Goal: Task Accomplishment & Management: Use online tool/utility

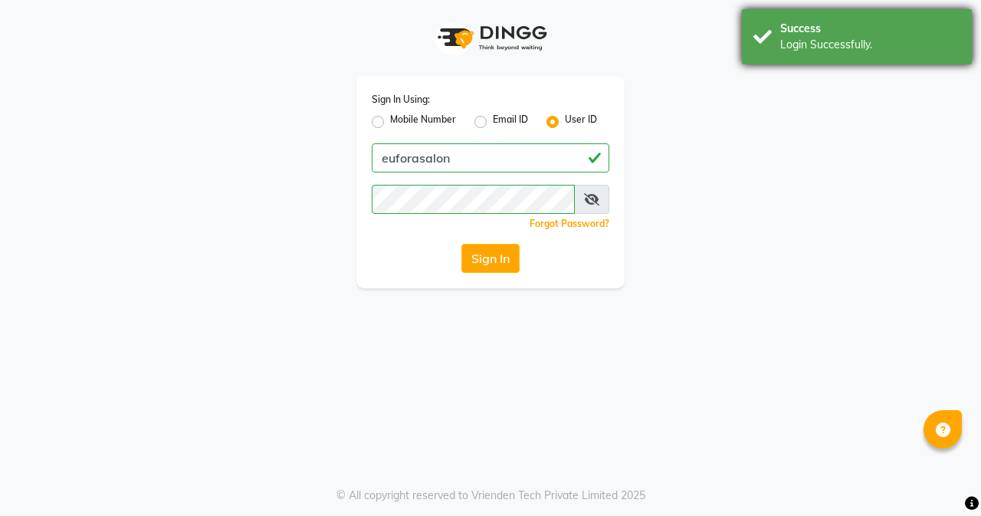
click at [868, 52] on div "Login Successfully." at bounding box center [870, 45] width 180 height 16
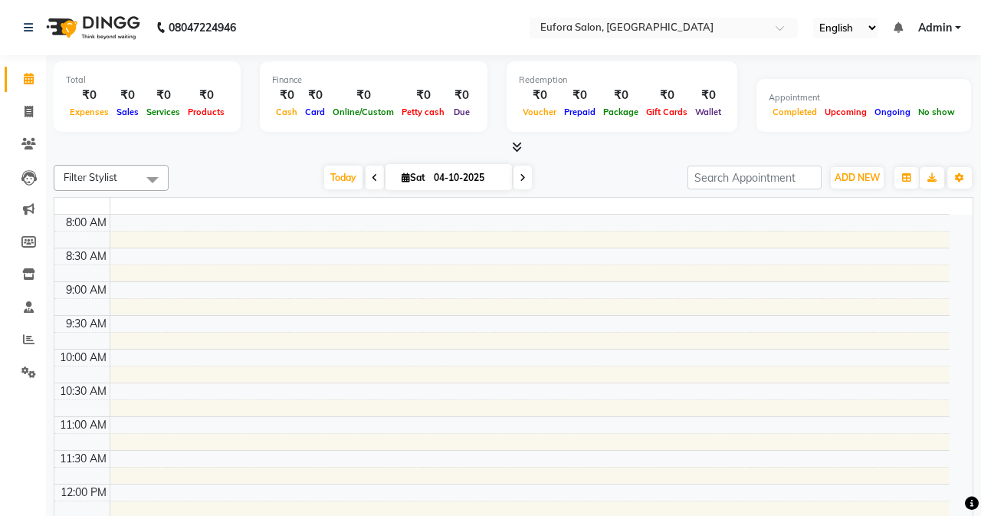
select select "en"
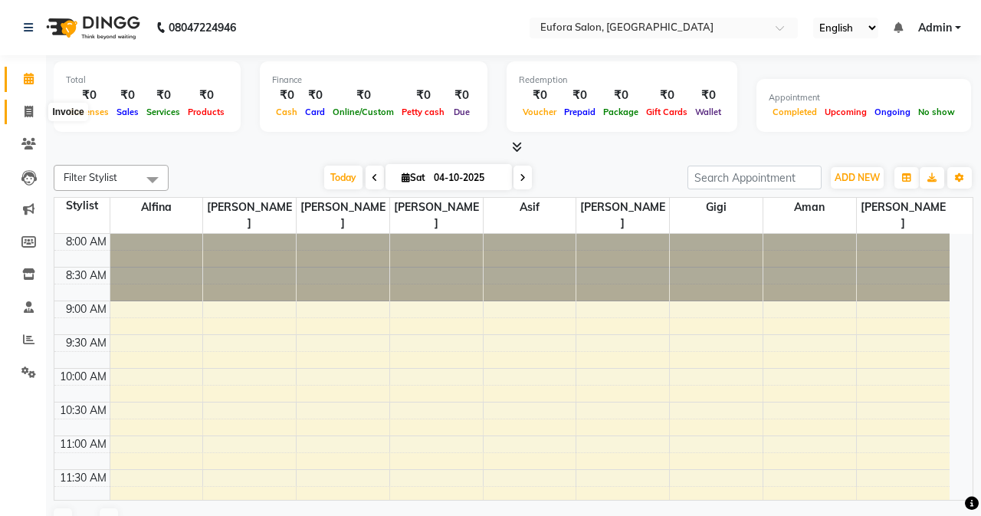
click at [37, 111] on span at bounding box center [28, 112] width 27 height 18
select select "service"
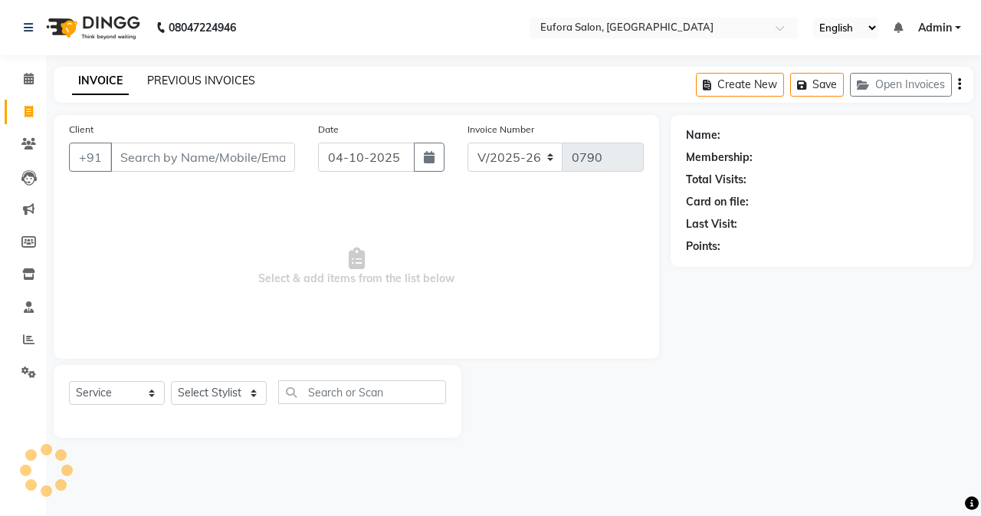
click at [174, 74] on link "PREVIOUS INVOICES" at bounding box center [201, 81] width 108 height 14
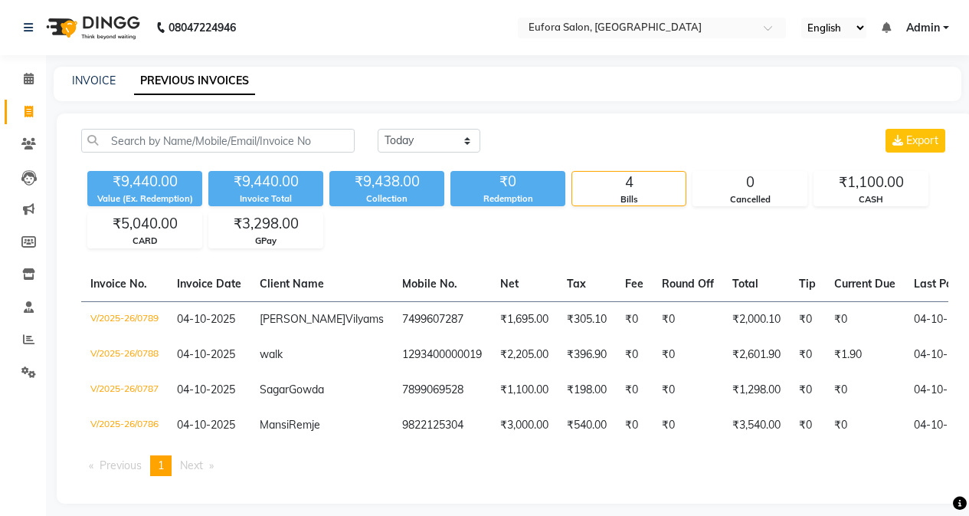
click at [25, 104] on span at bounding box center [28, 112] width 27 height 18
select select "service"
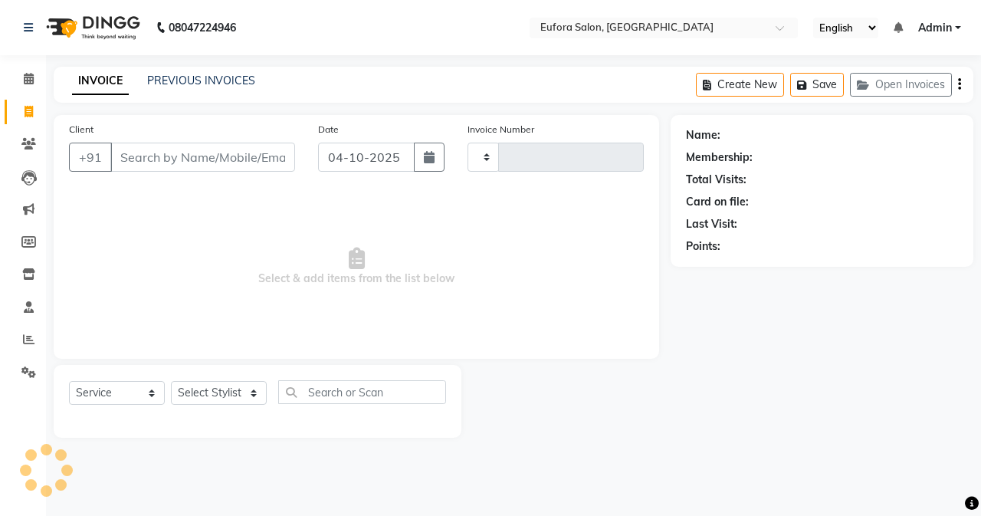
type input "0790"
select select "6684"
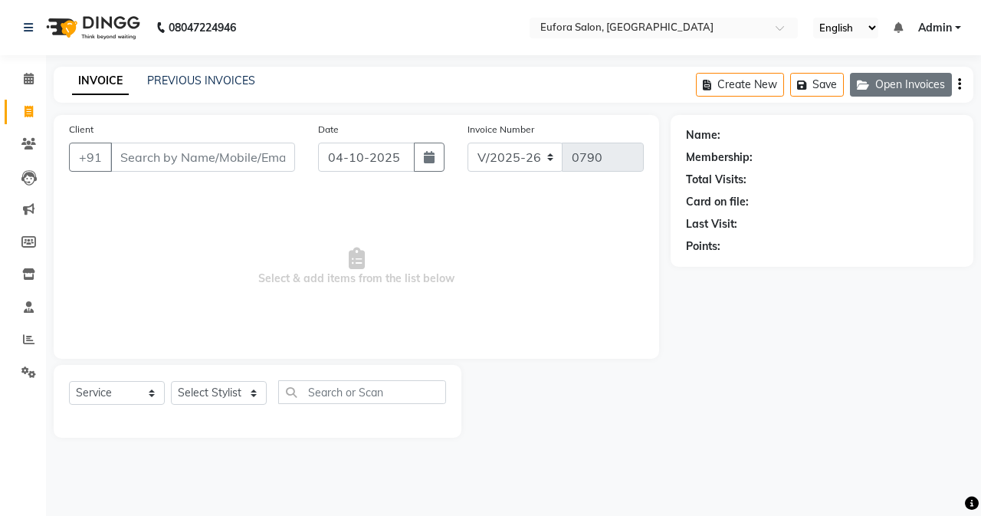
click at [913, 79] on button "Open Invoices" at bounding box center [901, 85] width 102 height 24
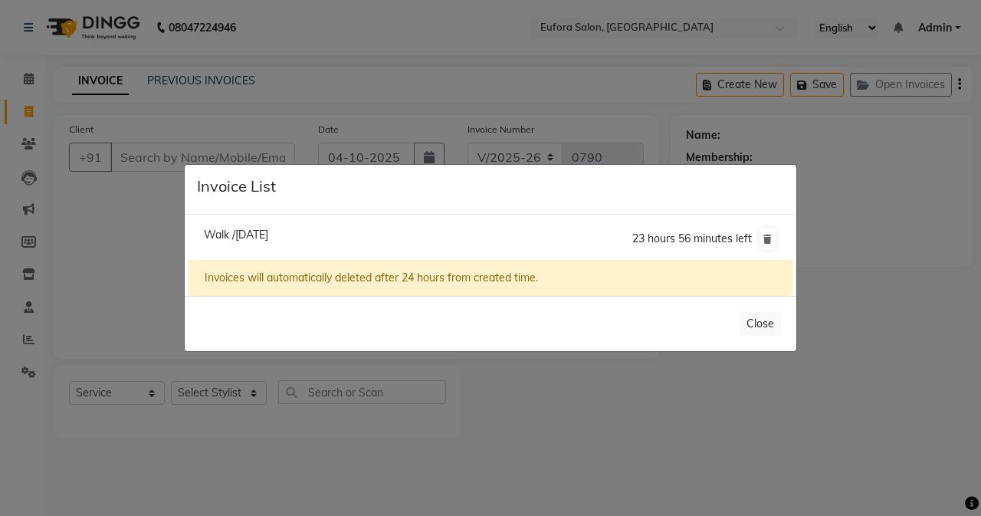
click at [258, 235] on span "Walk /[DATE]" at bounding box center [236, 235] width 64 height 14
type input "1293400000015"
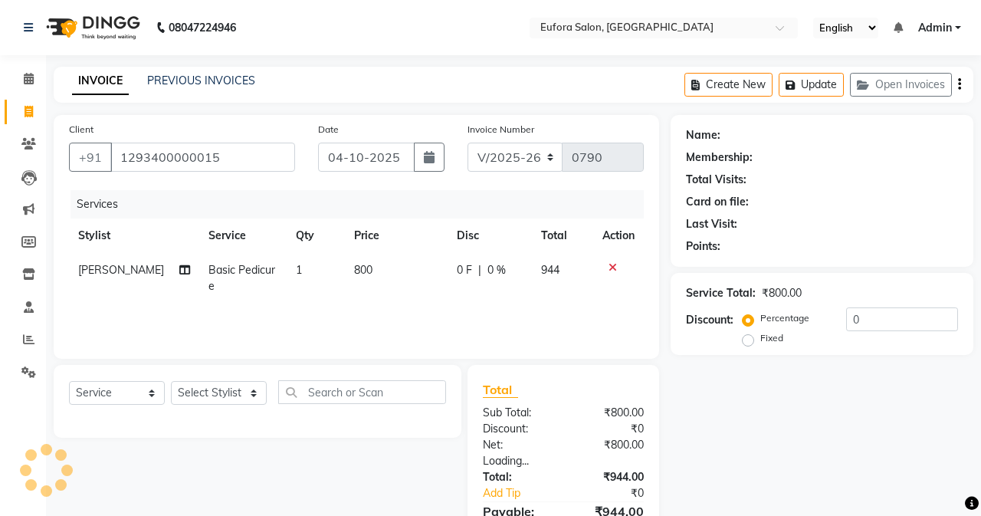
click at [258, 222] on li "Walk /[DATE] 23 hours 56 minutes left" at bounding box center [491, 200] width 604 height 43
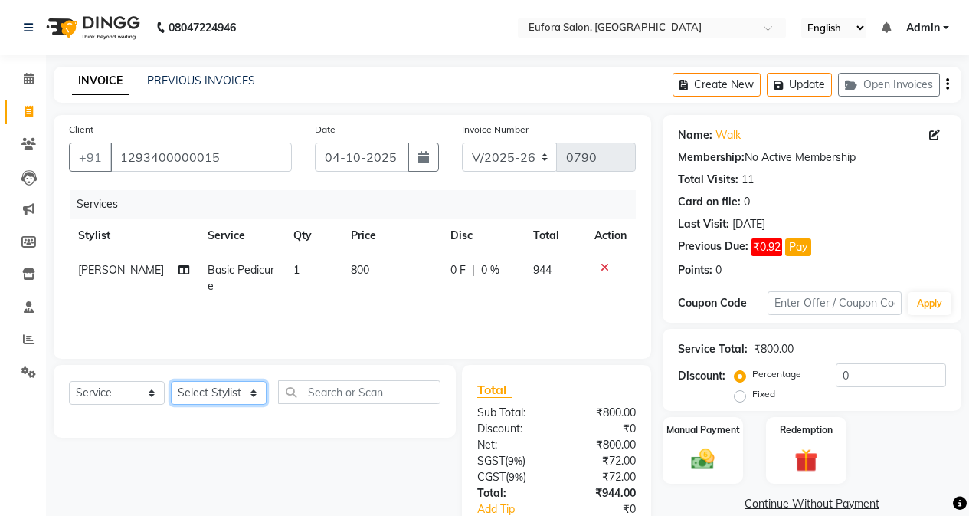
click at [233, 400] on select "Select Stylist [PERSON_NAME] [PERSON_NAME] Gigi [PERSON_NAME] Roshan [PERSON_NA…" at bounding box center [219, 393] width 96 height 24
select select "69833"
click at [171, 381] on select "Select Stylist [PERSON_NAME] [PERSON_NAME] Gigi [PERSON_NAME] Roshan [PERSON_NA…" at bounding box center [219, 393] width 96 height 24
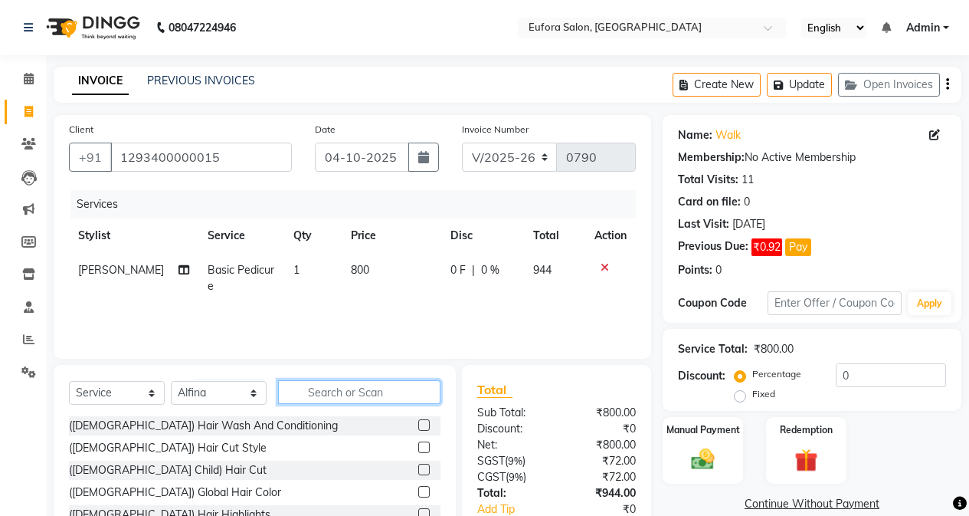
click at [366, 391] on input "text" at bounding box center [359, 392] width 162 height 24
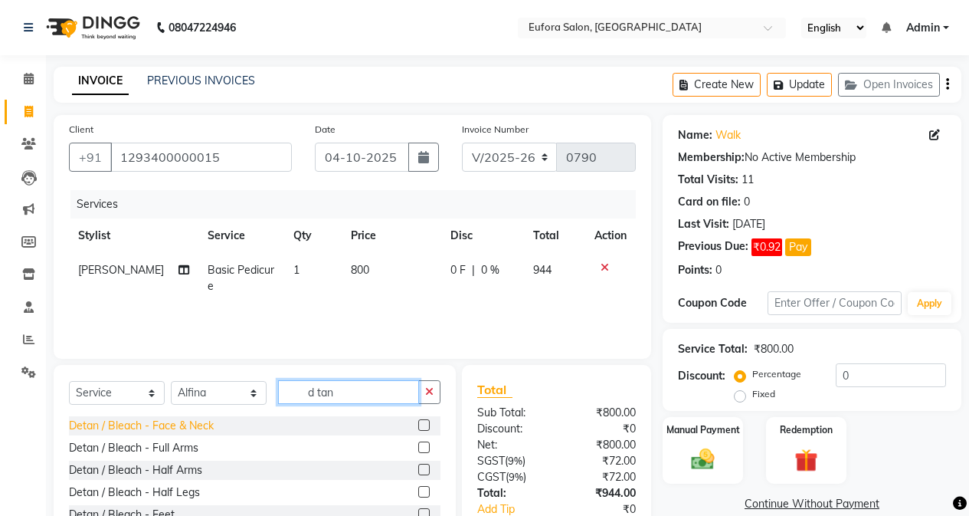
scroll to position [2, 0]
type input "d tan"
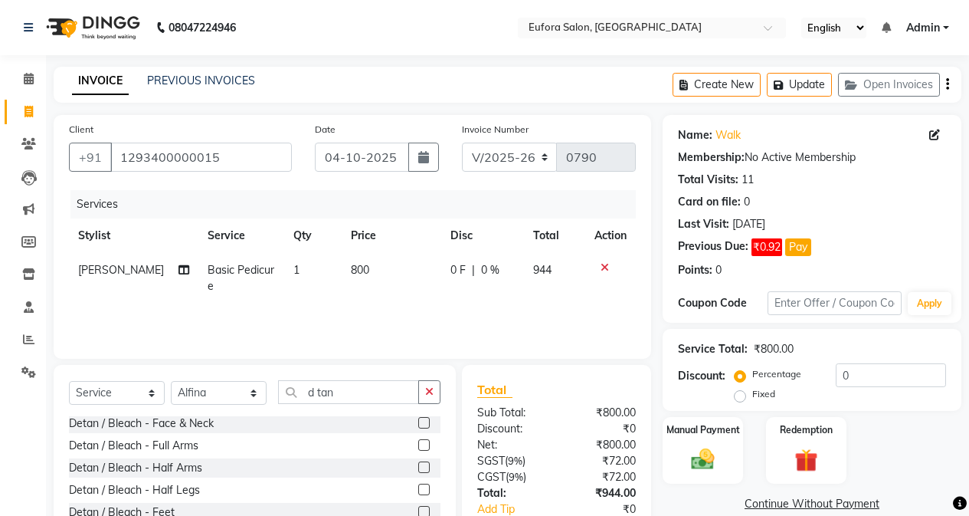
click at [418, 449] on label at bounding box center [423, 444] width 11 height 11
click at [418, 449] on input "checkbox" at bounding box center [423, 446] width 10 height 10
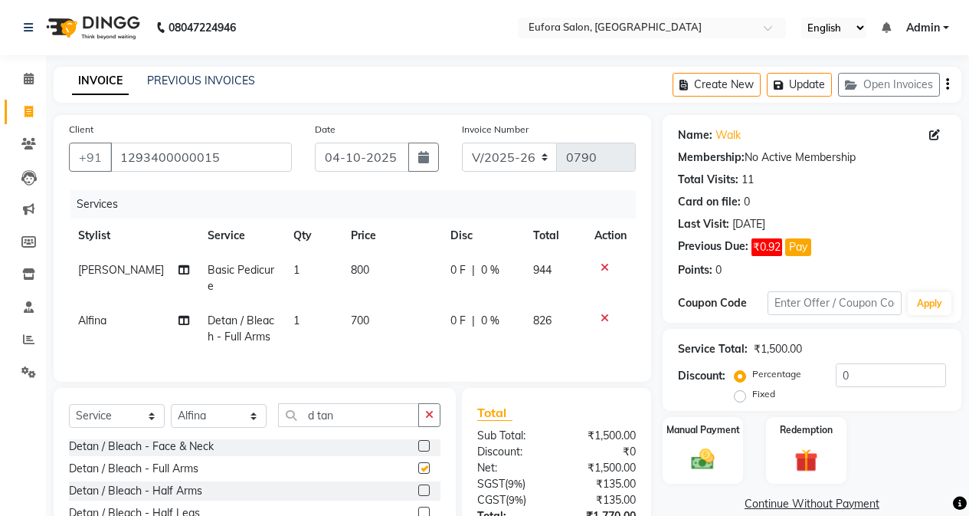
checkbox input "false"
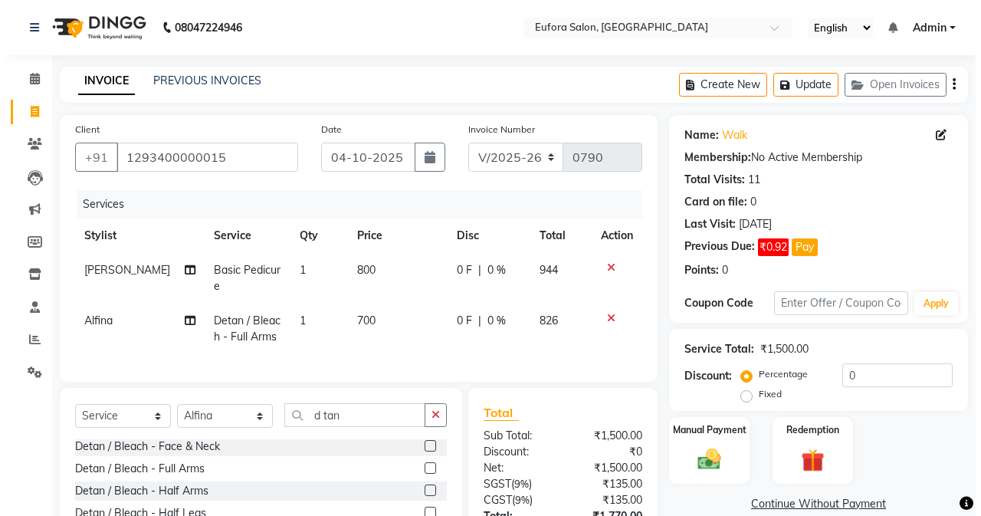
scroll to position [77, 0]
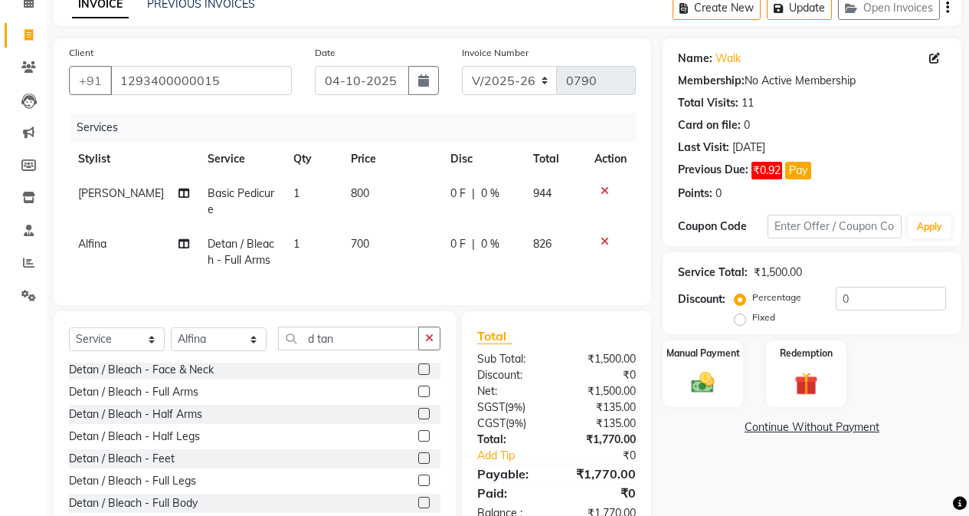
drag, startPoint x: 329, startPoint y: 100, endPoint x: 324, endPoint y: 89, distance: 11.7
click at [327, 93] on div "Date [DATE]" at bounding box center [377, 75] width 148 height 63
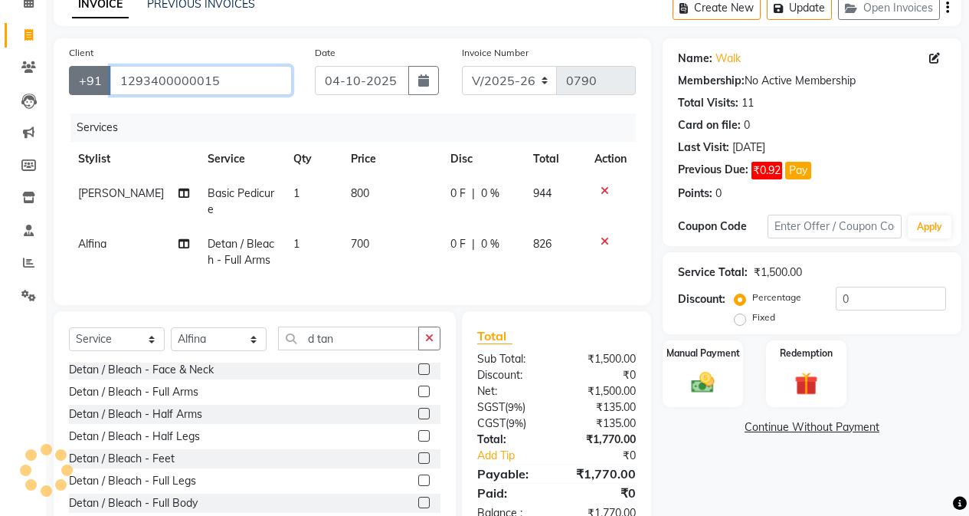
drag, startPoint x: 257, startPoint y: 83, endPoint x: 86, endPoint y: 91, distance: 171.1
click at [86, 91] on div "[PHONE_NUMBER]" at bounding box center [180, 80] width 223 height 29
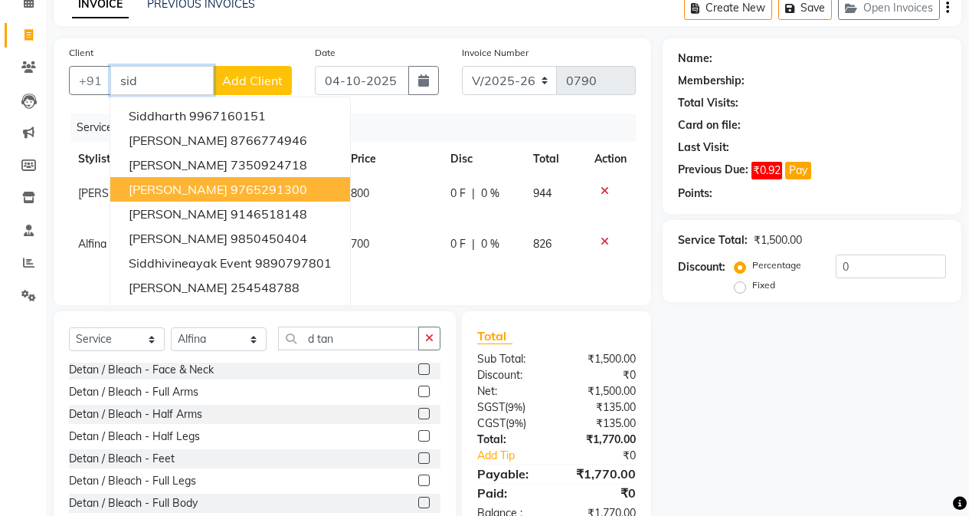
click at [298, 192] on button "[PERSON_NAME] 9765291300" at bounding box center [230, 189] width 240 height 25
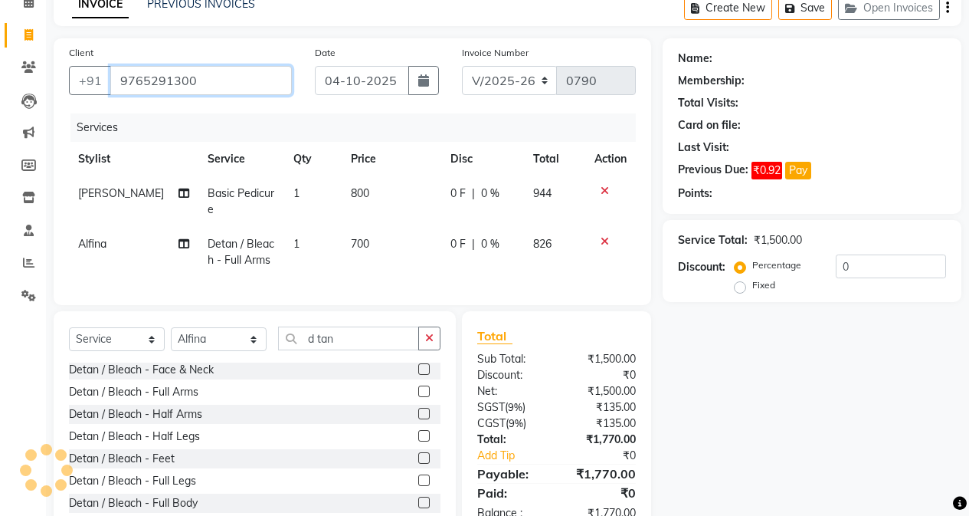
type input "9765291300"
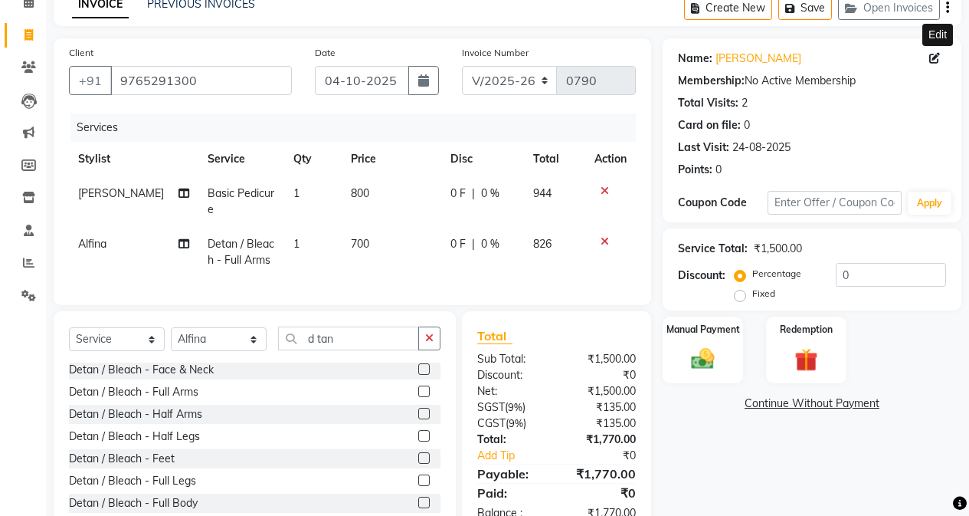
click at [933, 60] on icon at bounding box center [935, 58] width 11 height 11
select select "[DEMOGRAPHIC_DATA]"
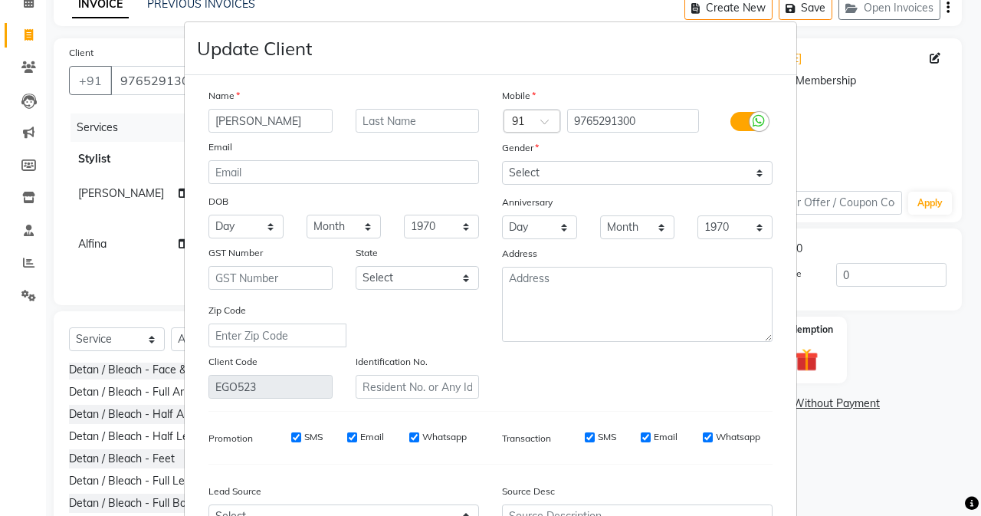
drag, startPoint x: 274, startPoint y: 121, endPoint x: 170, endPoint y: 123, distance: 103.5
click at [170, 123] on ngb-modal-window "Update Client Name [PERSON_NAME] Email DOB Day 01 02 03 04 05 06 07 08 09 10 11…" at bounding box center [490, 258] width 981 height 516
type input "s"
click at [220, 116] on input "Sidraj" at bounding box center [270, 121] width 124 height 24
click at [226, 123] on input "Siddraj" at bounding box center [270, 121] width 124 height 24
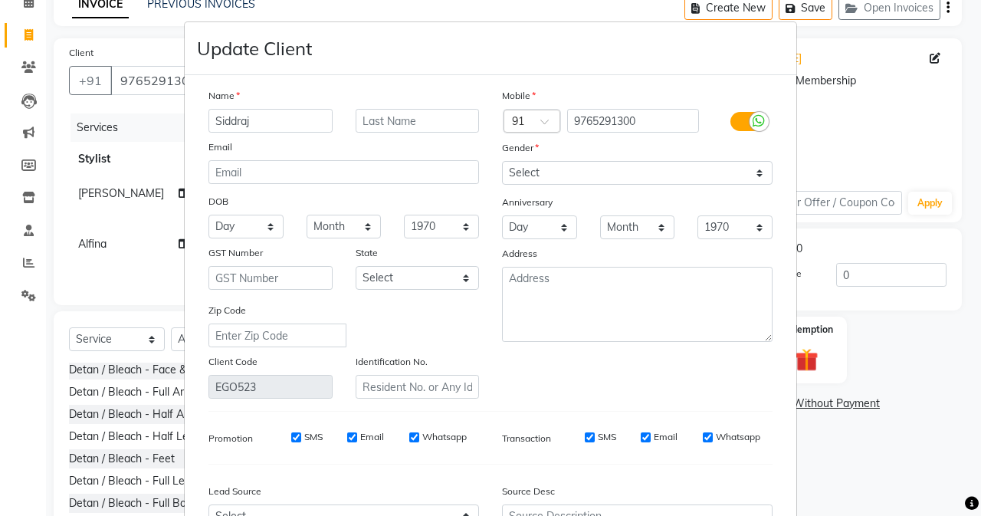
click at [233, 123] on input "Siddraj" at bounding box center [270, 121] width 124 height 24
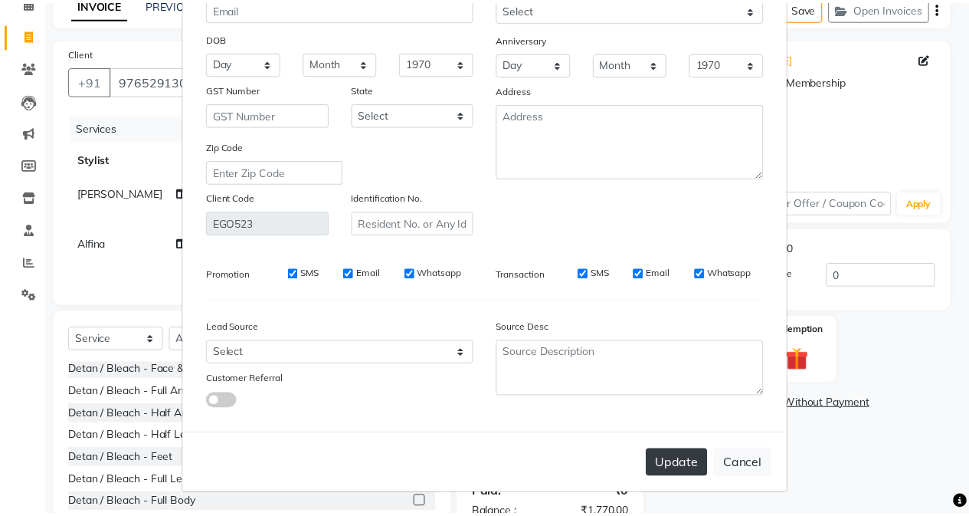
scroll to position [164, 0]
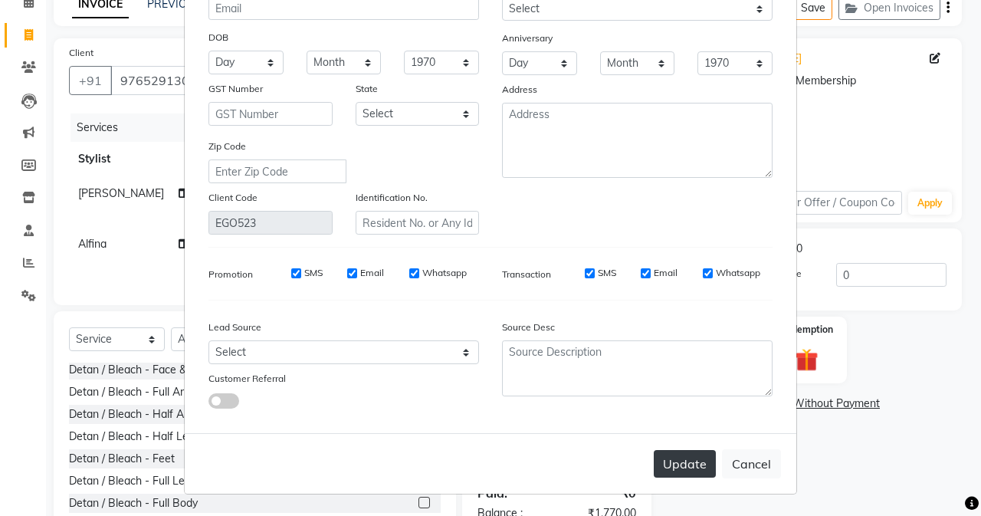
type input "[PERSON_NAME]"
click at [682, 458] on button "Update" at bounding box center [685, 464] width 62 height 28
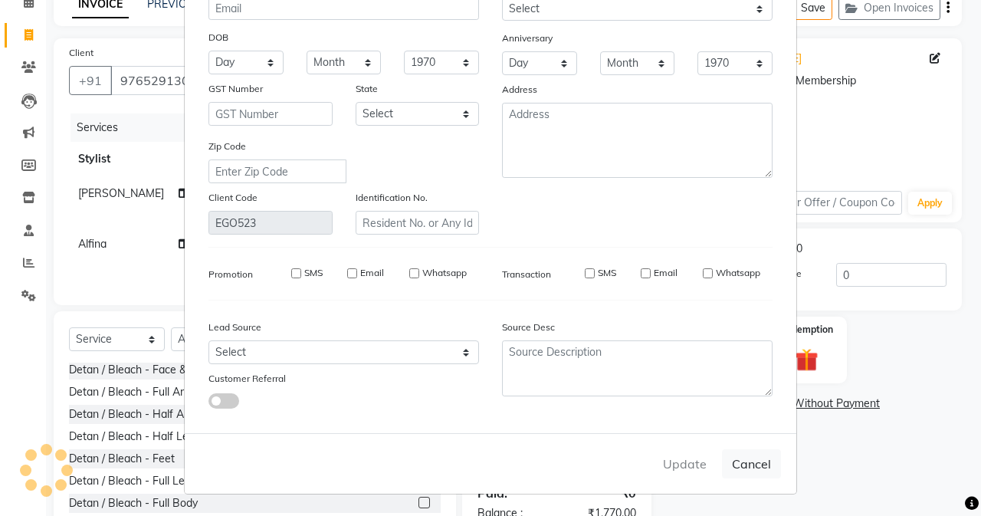
select select
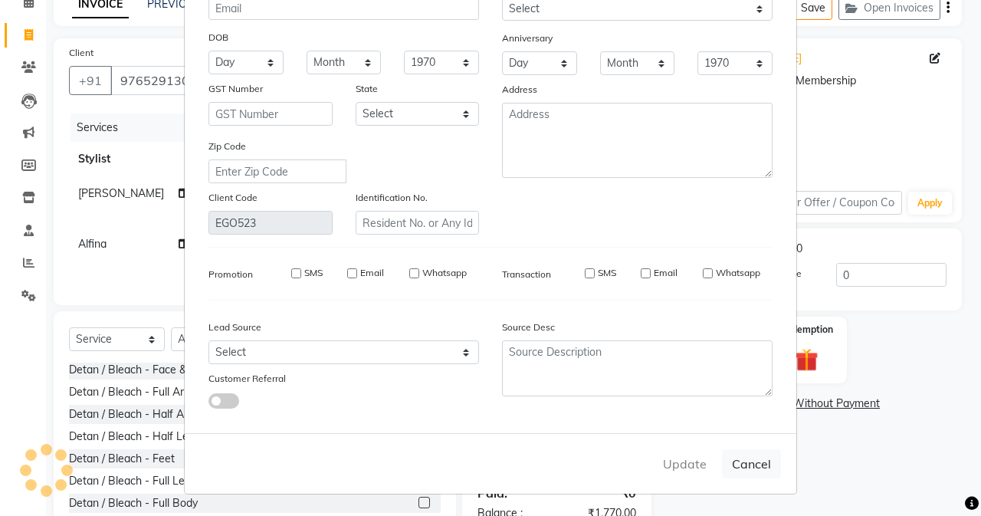
select select
checkbox input "false"
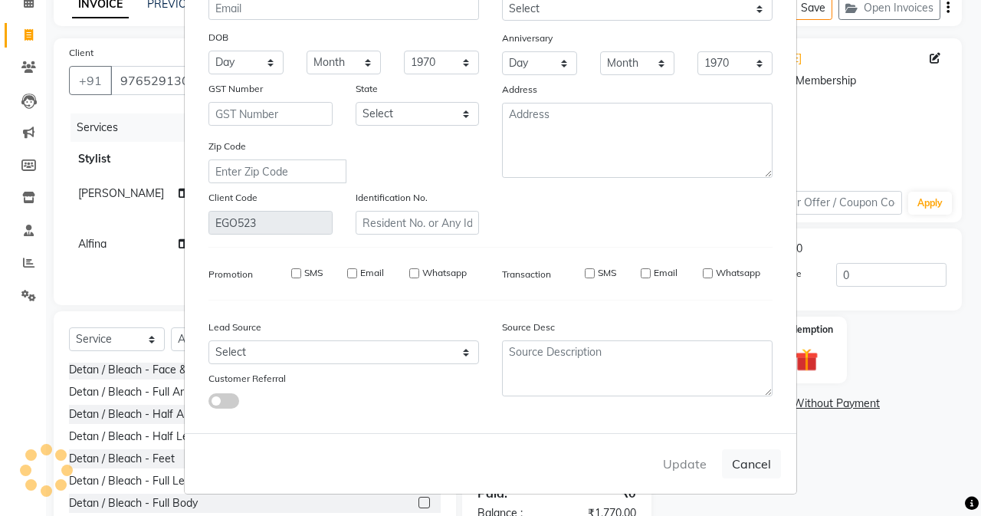
checkbox input "false"
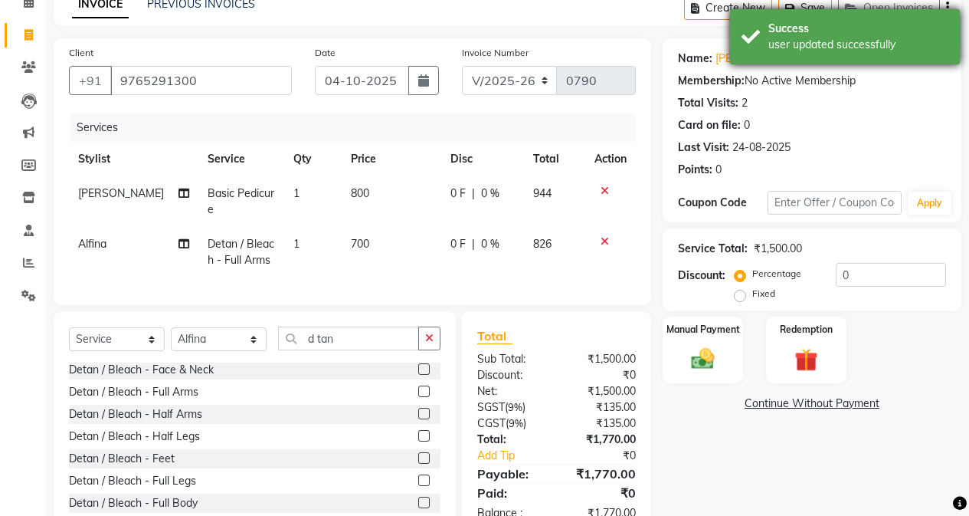
click at [825, 21] on div "Success" at bounding box center [859, 29] width 180 height 16
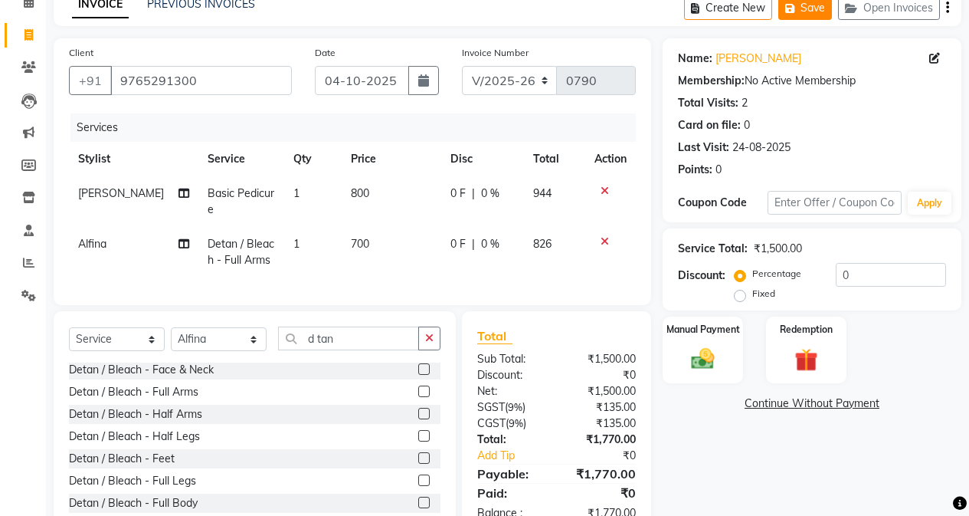
click at [817, 8] on button "Save" at bounding box center [806, 8] width 54 height 24
drag, startPoint x: 340, startPoint y: 352, endPoint x: 267, endPoint y: 364, distance: 73.8
click at [267, 362] on div "Select Service Product Membership Package Voucher Prepaid Gift Card Select Styl…" at bounding box center [255, 344] width 372 height 36
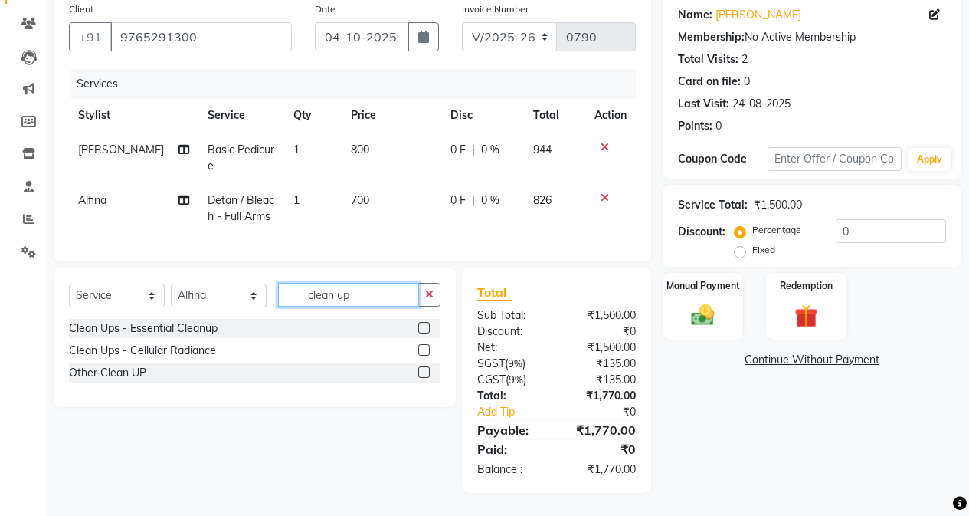
scroll to position [132, 0]
type input "clean up"
click at [421, 326] on label at bounding box center [423, 327] width 11 height 11
click at [421, 326] on input "checkbox" at bounding box center [423, 328] width 10 height 10
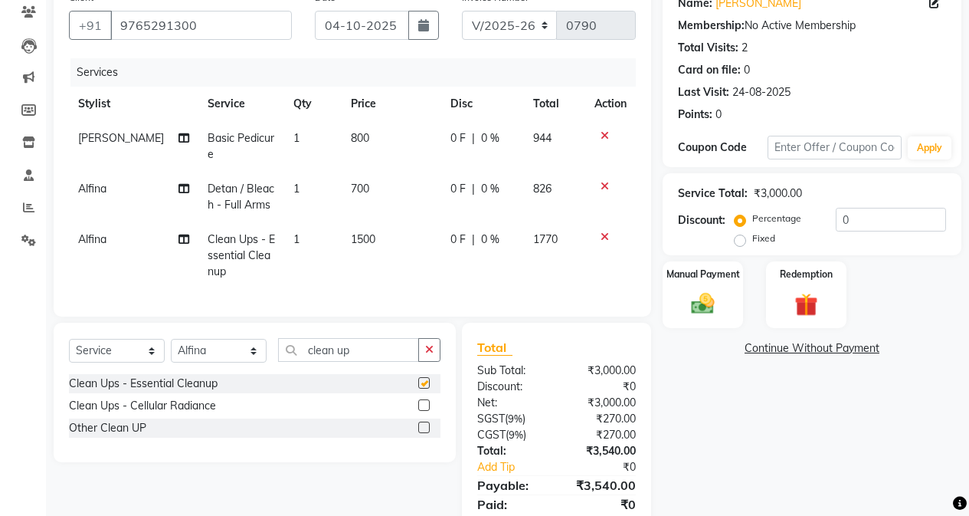
checkbox input "false"
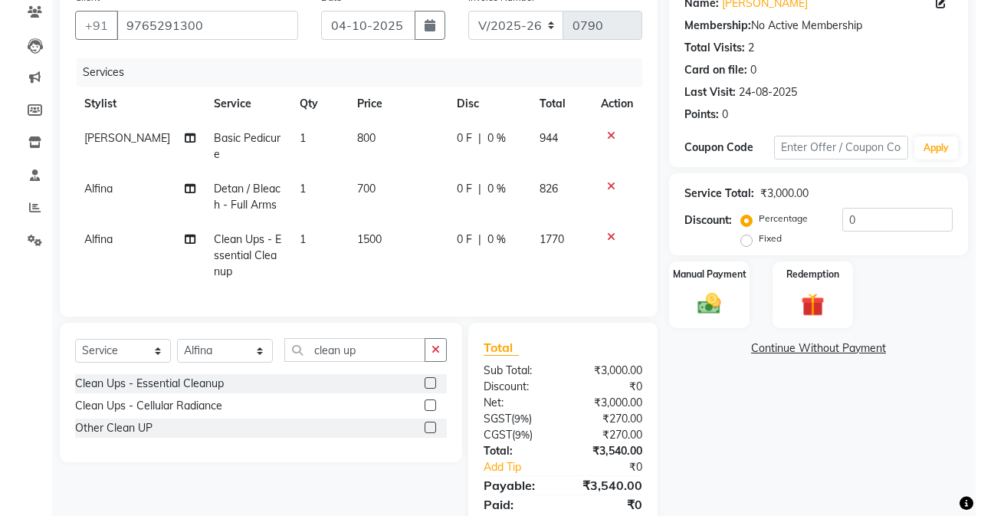
scroll to position [0, 0]
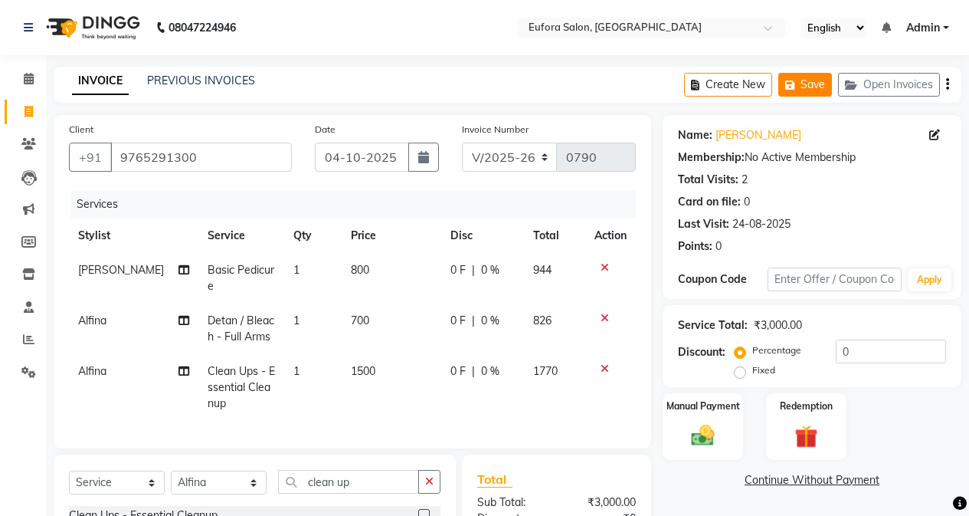
click at [816, 86] on button "Save" at bounding box center [806, 85] width 54 height 24
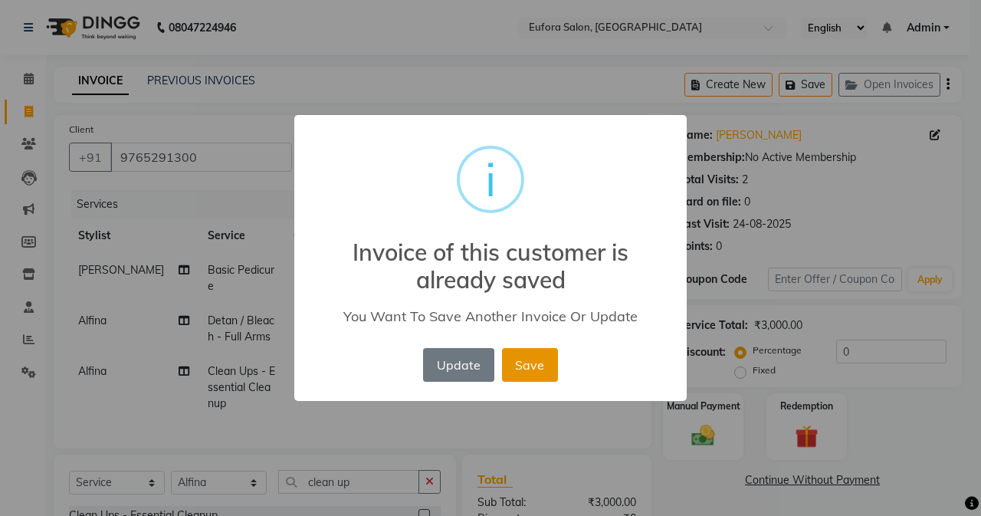
click at [509, 372] on button "Save" at bounding box center [530, 365] width 56 height 34
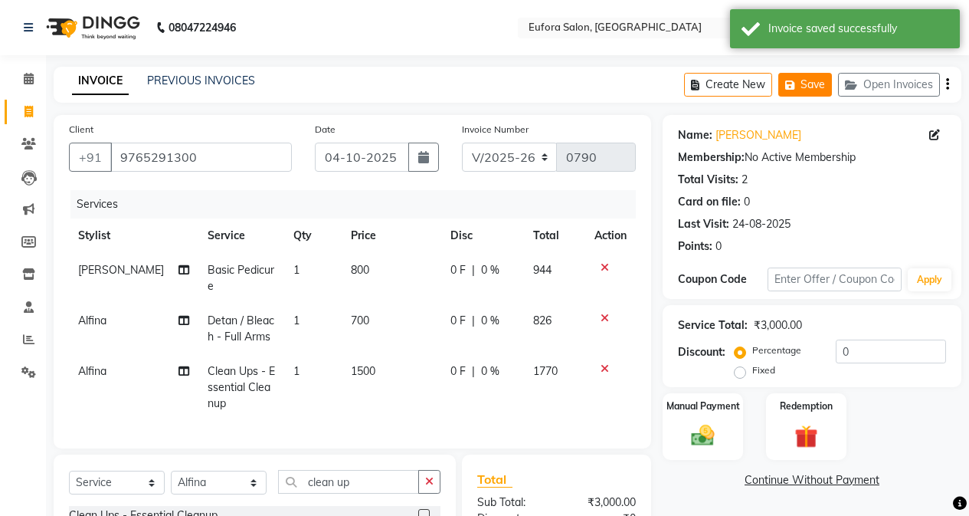
click at [813, 84] on button "Save" at bounding box center [806, 85] width 54 height 24
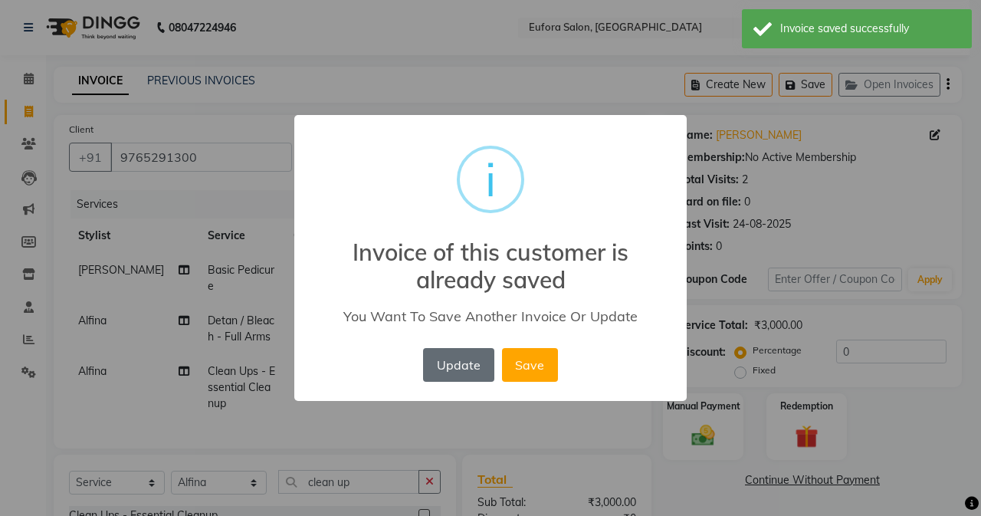
click at [454, 359] on button "Update" at bounding box center [458, 365] width 71 height 34
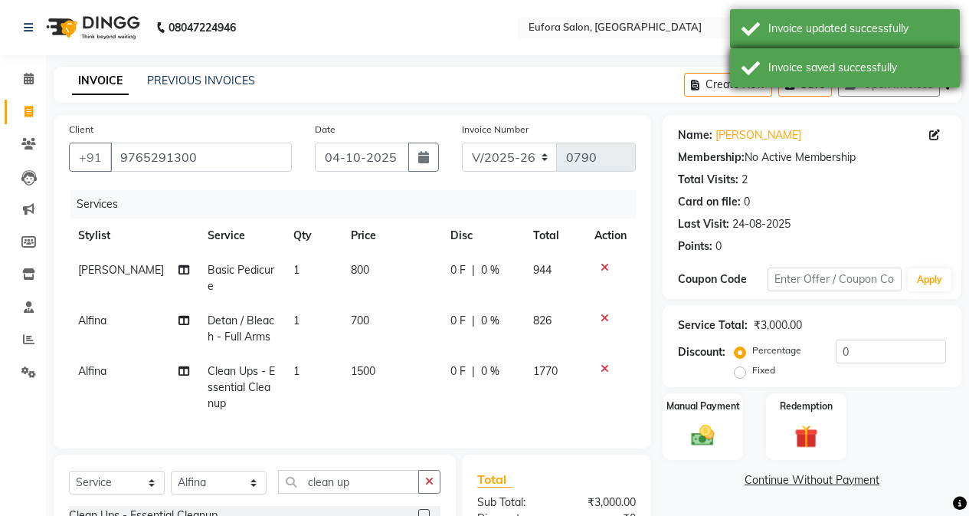
click at [796, 64] on div "Invoice saved successfully" at bounding box center [859, 68] width 180 height 16
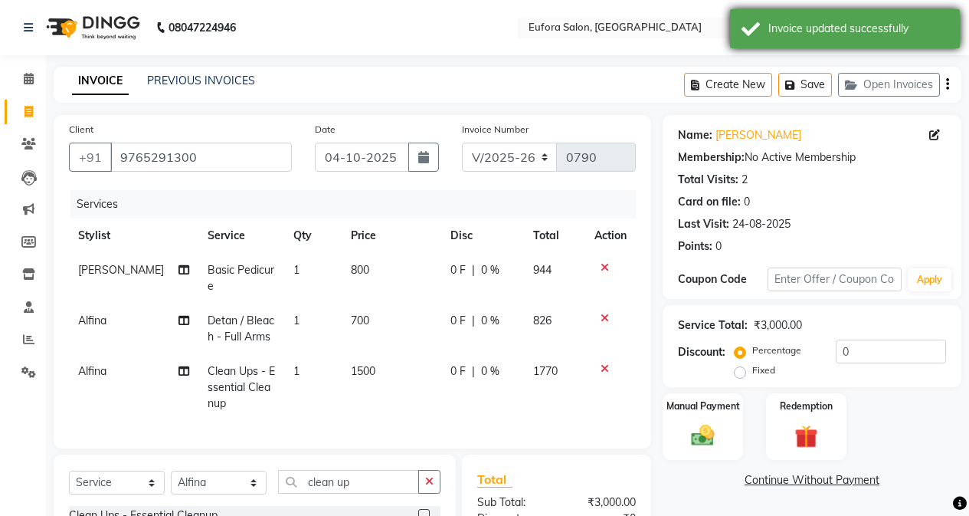
click at [796, 39] on div "Invoice updated successfully" at bounding box center [845, 28] width 230 height 39
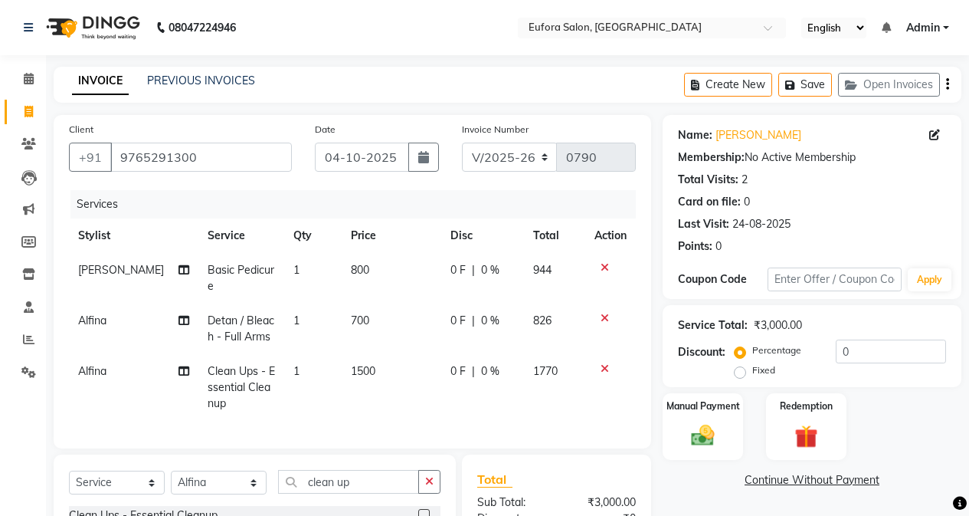
click at [936, 30] on span "Admin" at bounding box center [924, 28] width 34 height 16
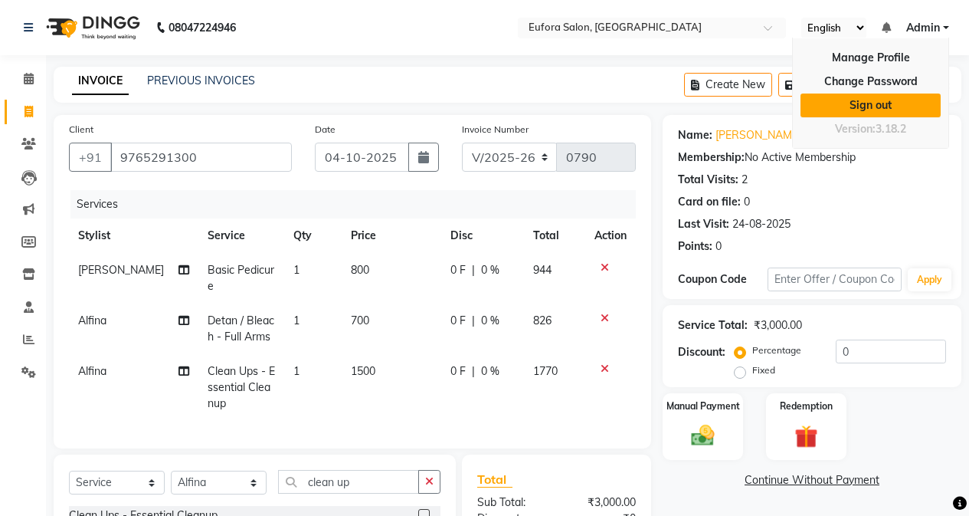
click at [877, 110] on link "Sign out" at bounding box center [871, 105] width 140 height 24
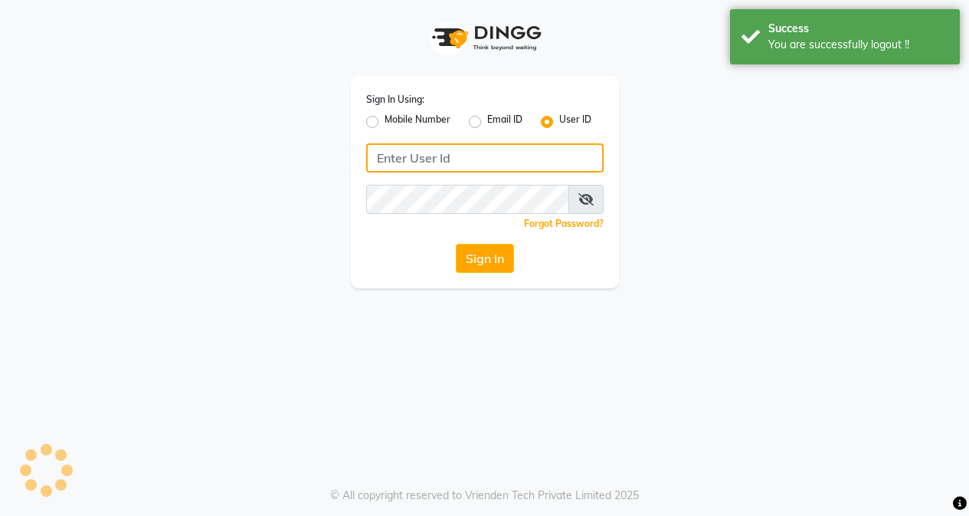
type input "9810318377"
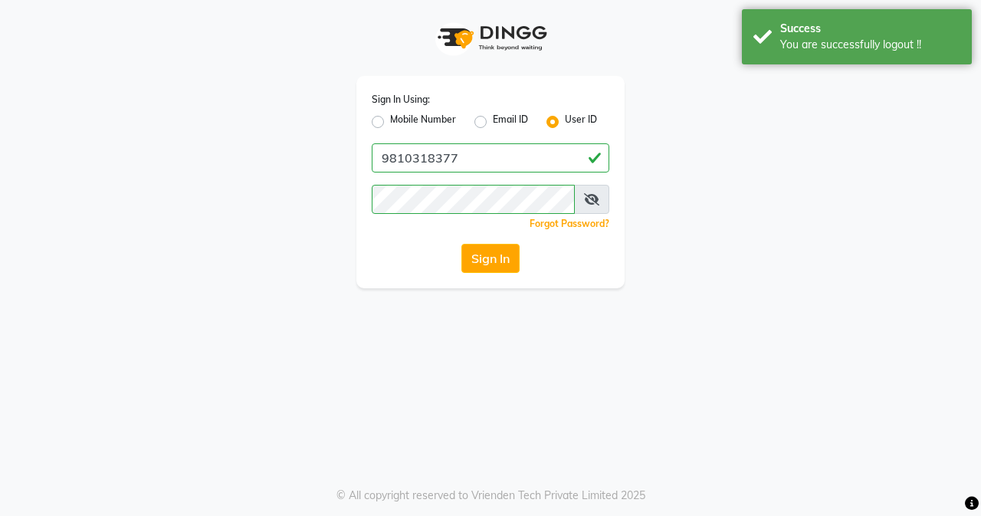
click at [390, 123] on label "Mobile Number" at bounding box center [423, 122] width 66 height 18
click at [390, 123] on input "Mobile Number" at bounding box center [395, 118] width 10 height 10
radio input "true"
radio input "false"
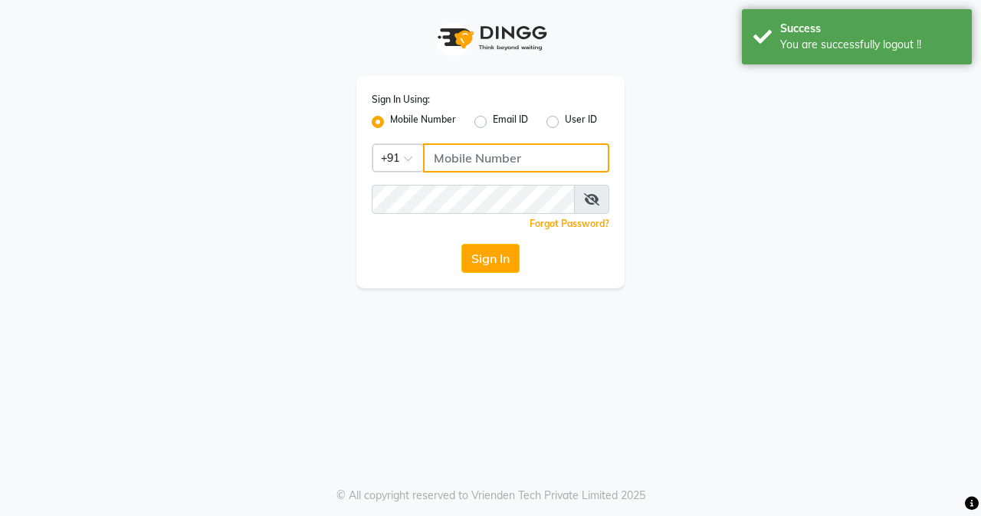
click at [443, 153] on input "Username" at bounding box center [516, 157] width 186 height 29
type input "9810318377"
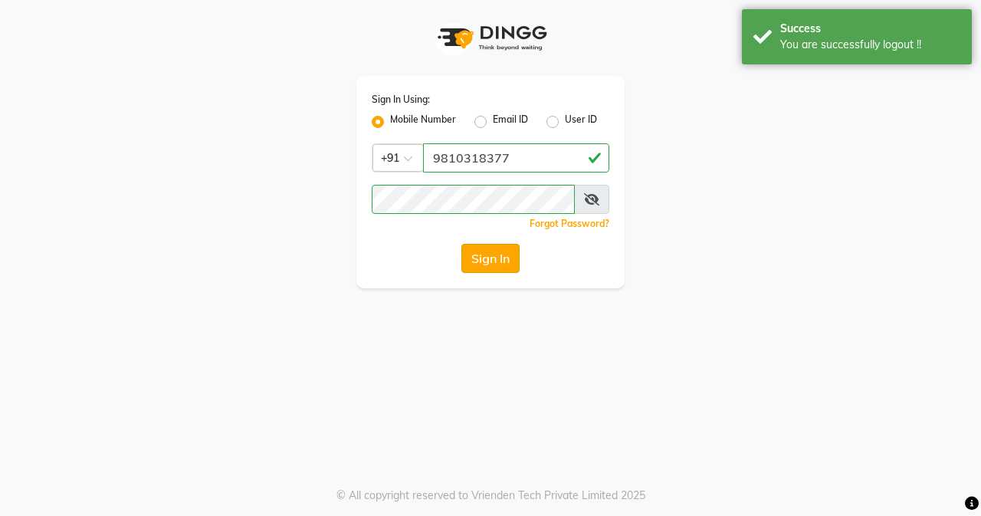
click at [505, 262] on button "Sign In" at bounding box center [490, 258] width 58 height 29
